Goal: Information Seeking & Learning: Learn about a topic

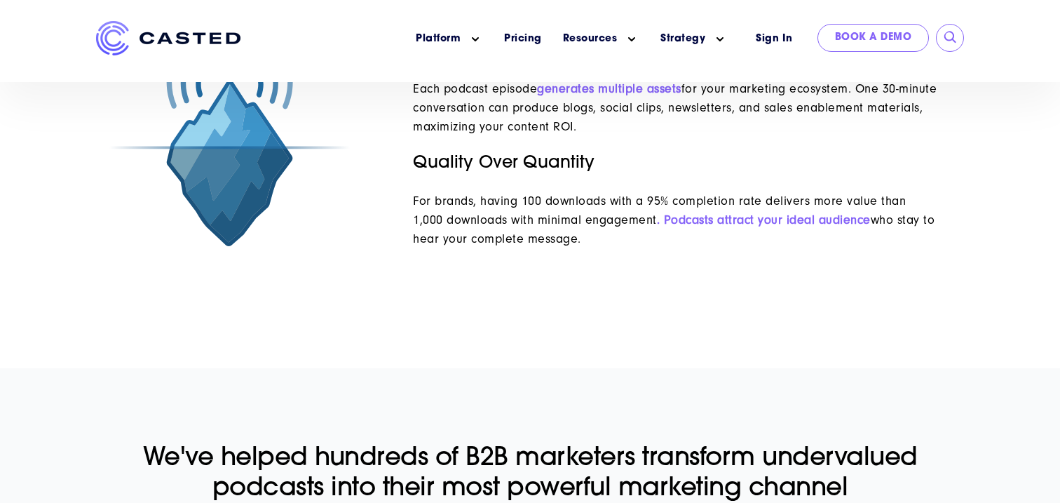
scroll to position [1673, 0]
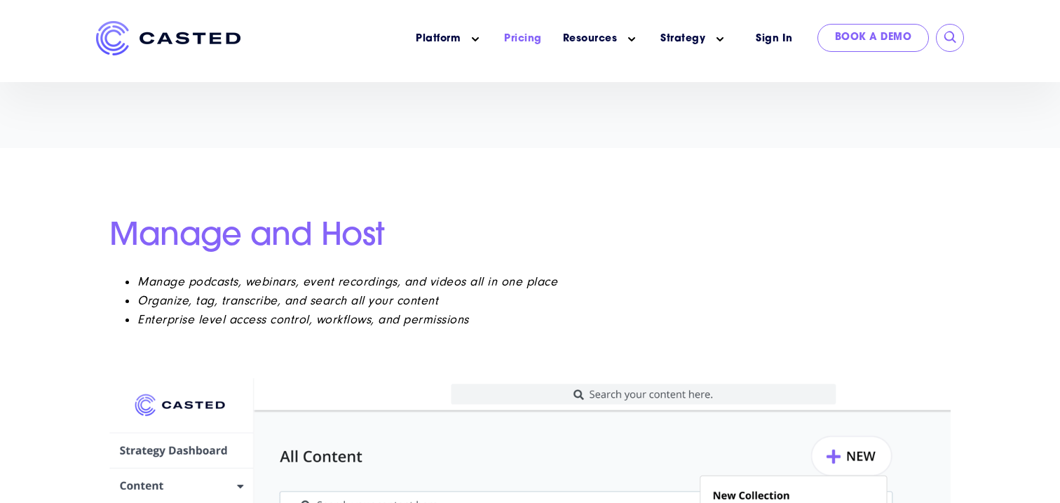
click at [529, 38] on link "Pricing" at bounding box center [523, 39] width 38 height 15
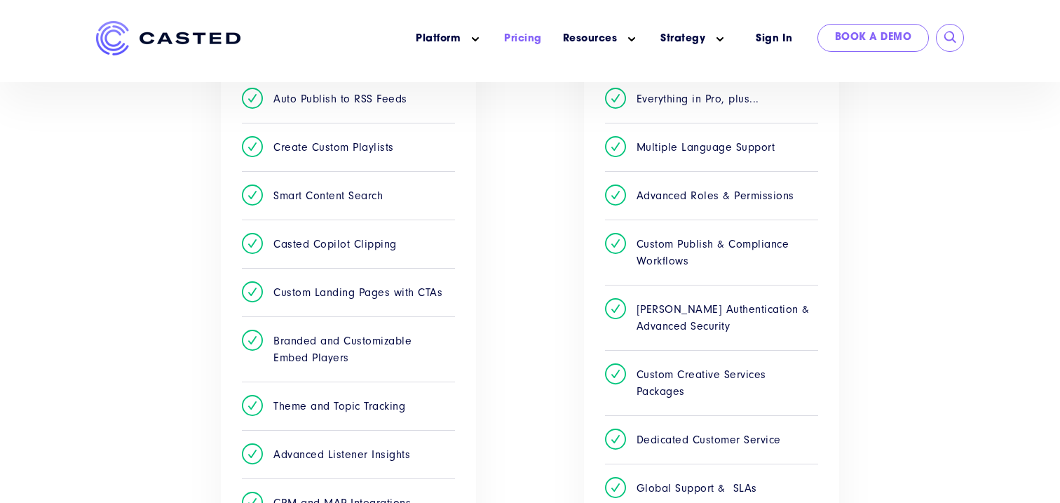
scroll to position [607, 0]
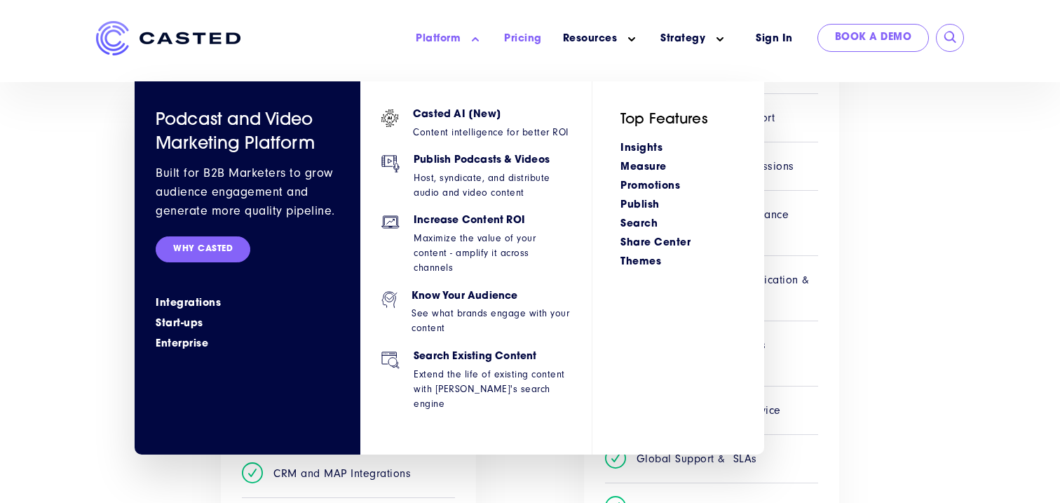
click at [452, 43] on link "Platform" at bounding box center [438, 39] width 45 height 15
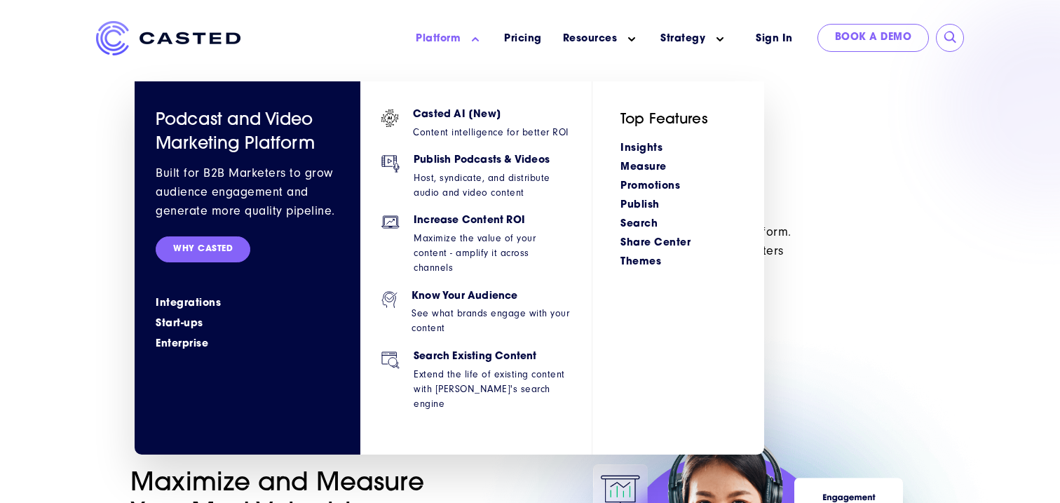
click at [448, 100] on span "Casted AI [New] Content intelligence for better ROI Publish Podcasts & Videos H…" at bounding box center [476, 267] width 231 height 373
click at [450, 111] on h6 "Casted AI [New]" at bounding box center [491, 115] width 156 height 12
